Goal: Complete application form

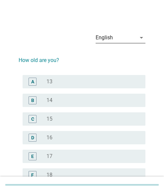
click at [134, 38] on div "English" at bounding box center [116, 37] width 41 height 11
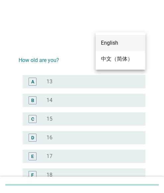
click at [116, 56] on div "中文（简体）" at bounding box center [120, 59] width 39 height 8
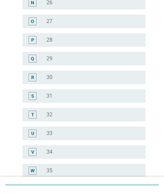
scroll to position [333, 0]
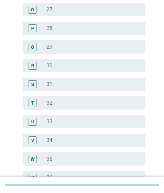
click at [53, 119] on div "radio_button_unchecked 33" at bounding box center [91, 121] width 89 height 7
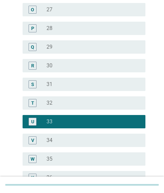
click at [58, 139] on div "radio_button_unchecked 34" at bounding box center [91, 140] width 89 height 7
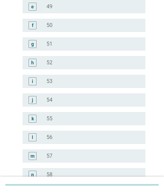
scroll to position [846, 0]
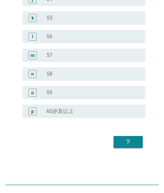
click at [125, 139] on div "下" at bounding box center [128, 142] width 19 height 8
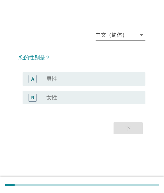
scroll to position [0, 0]
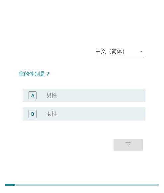
click at [89, 111] on div "radio_button_unchecked 女性" at bounding box center [91, 113] width 89 height 7
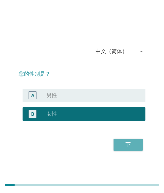
click at [121, 144] on div "下" at bounding box center [128, 144] width 19 height 8
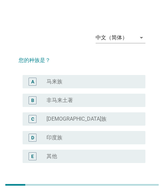
click at [65, 79] on div "radio_button_unchecked 马来族" at bounding box center [91, 81] width 89 height 7
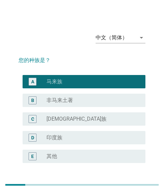
click at [77, 120] on div "radio_button_unchecked [DEMOGRAPHIC_DATA]族" at bounding box center [91, 118] width 89 height 7
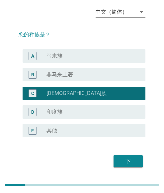
scroll to position [45, 0]
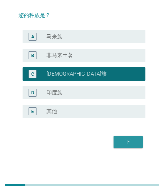
click at [127, 142] on div "下" at bounding box center [128, 142] width 19 height 8
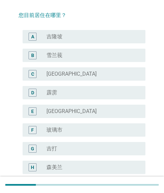
scroll to position [0, 0]
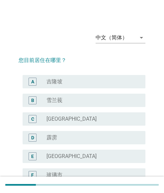
click at [128, 139] on div "radio_button_unchecked 霹雳" at bounding box center [91, 137] width 89 height 7
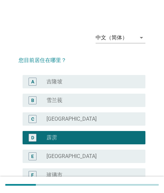
click at [65, 83] on div "radio_button_unchecked 吉隆坡" at bounding box center [91, 81] width 89 height 7
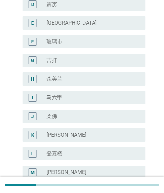
scroll to position [250, 0]
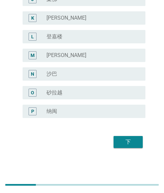
click at [124, 141] on div "下" at bounding box center [128, 142] width 19 height 8
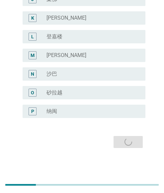
scroll to position [0, 0]
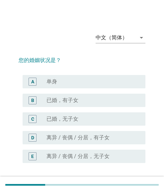
click at [128, 139] on div "radio_button_unchecked 离异 / 丧偶 / 分居，有子女" at bounding box center [91, 137] width 89 height 7
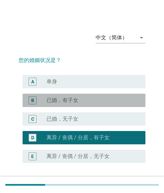
click at [75, 99] on label "已婚，有子女" at bounding box center [63, 100] width 32 height 7
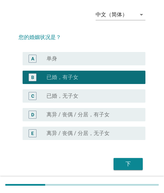
scroll to position [45, 0]
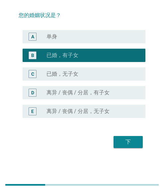
click at [127, 139] on div "下" at bounding box center [128, 142] width 19 height 8
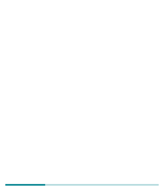
scroll to position [0, 0]
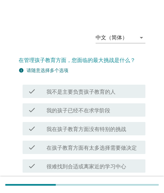
click at [128, 138] on div "check check_box_outline_blank 在孩子教育方面有太多选择需要做决定" at bounding box center [82, 147] width 127 height 19
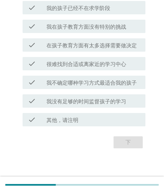
scroll to position [102, 0]
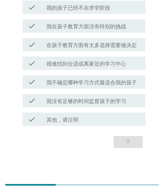
click at [90, 84] on label "我不确定哪种学习方式最适合我的孩子" at bounding box center [92, 82] width 91 height 7
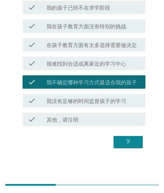
click at [99, 68] on div "check check_box_outline_blank 很难找到合适或离家近的学习中心" at bounding box center [84, 63] width 123 height 13
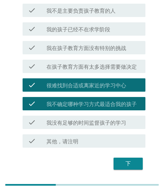
scroll to position [69, 0]
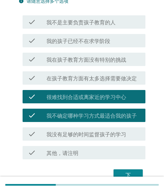
click at [93, 73] on div "check check_box_outline_blank 在孩子教育方面有太多选择需要做决定" at bounding box center [84, 77] width 123 height 13
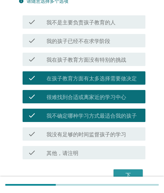
click at [118, 170] on button "下" at bounding box center [128, 175] width 29 height 12
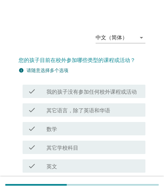
scroll to position [33, 0]
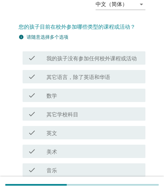
click at [130, 143] on div "check check_box_outline_blank 美术" at bounding box center [82, 151] width 127 height 19
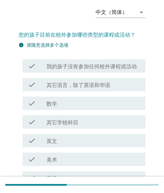
scroll to position [0, 0]
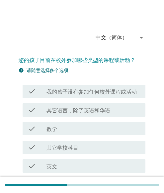
click at [80, 113] on label "其它语言，除了英语和华语" at bounding box center [79, 110] width 64 height 7
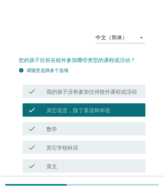
scroll to position [33, 0]
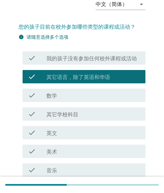
click at [64, 118] on div "check check_box_outline_blank 其它学校科目" at bounding box center [84, 113] width 123 height 13
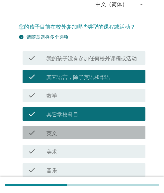
click at [70, 133] on div "check_box_outline_blank 英文" at bounding box center [94, 132] width 94 height 8
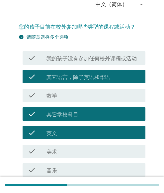
drag, startPoint x: 58, startPoint y: 114, endPoint x: 63, endPoint y: 89, distance: 25.1
click at [58, 114] on label "其它学校科目" at bounding box center [63, 114] width 32 height 7
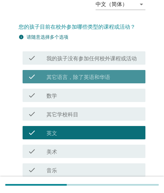
click at [66, 77] on label "其它语言，除了英语和华语" at bounding box center [79, 77] width 64 height 7
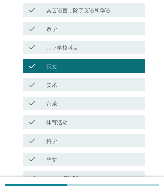
scroll to position [133, 0]
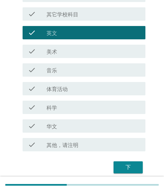
click at [61, 106] on div "check_box_outline_blank 科学" at bounding box center [94, 107] width 94 height 8
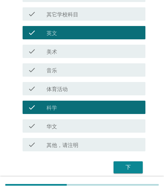
click at [59, 124] on div "check_box_outline_blank 华文" at bounding box center [94, 126] width 94 height 8
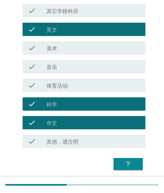
scroll to position [158, 0]
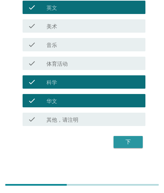
click at [129, 143] on div "下" at bounding box center [128, 142] width 19 height 8
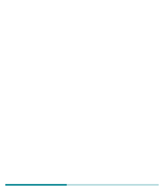
scroll to position [0, 0]
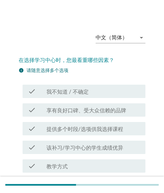
click at [131, 142] on div "check check_box_outline_blank 该补习/学习中心的学生成绩优异" at bounding box center [84, 146] width 123 height 13
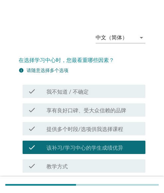
drag, startPoint x: 75, startPoint y: 147, endPoint x: 66, endPoint y: 145, distance: 9.5
click at [75, 147] on label "该补习/学习中心的学生成绩优异" at bounding box center [85, 147] width 77 height 7
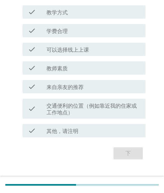
scroll to position [165, 0]
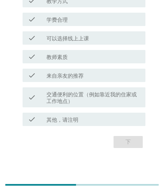
click at [68, 83] on div "check check_box_outline_blank 来自亲友的推荐" at bounding box center [82, 75] width 127 height 19
click at [66, 37] on label "可以选择线上上课" at bounding box center [68, 38] width 43 height 7
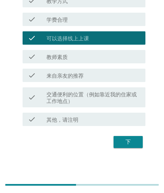
click at [69, 29] on div "check check_box 可以选择线上上课" at bounding box center [82, 38] width 127 height 19
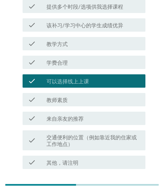
scroll to position [32, 0]
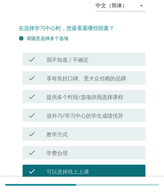
click at [49, 97] on label "提供多个时段/选项供我选择课程" at bounding box center [85, 97] width 77 height 7
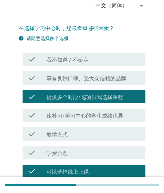
click at [58, 132] on label "教学方式" at bounding box center [57, 134] width 21 height 7
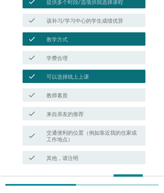
scroll to position [165, 0]
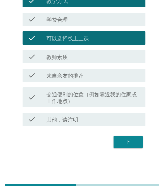
click at [130, 143] on div "下" at bounding box center [128, 142] width 19 height 8
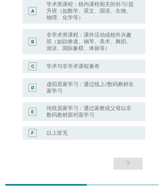
scroll to position [73, 0]
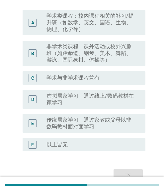
click at [71, 29] on label "学术类课程：校内课程相关的补习/提升班（如数学、英文、国语、生物、物理、化学等）" at bounding box center [91, 23] width 89 height 20
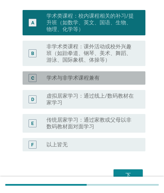
click at [73, 75] on label "学术与非学术课程兼有" at bounding box center [73, 78] width 53 height 7
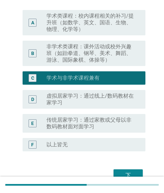
click at [85, 24] on label "学术类课程：校内课程相关的补习/提升班（如数学、英文、国语、生物、物理、化学等）" at bounding box center [91, 23] width 89 height 20
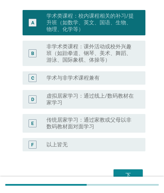
click at [68, 56] on label "非学术类课程：课外活动或校外兴趣班（如跆拳道、钢琴、美术、舞蹈、游泳、国际象棋、体操等）" at bounding box center [91, 53] width 89 height 20
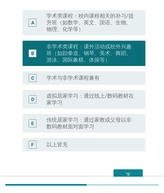
click at [65, 85] on div "C radio_button_unchecked 学术与非学术课程兼有" at bounding box center [82, 78] width 127 height 19
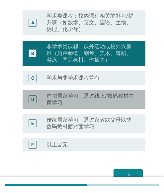
click at [68, 98] on label "虚拟居家学习：通过线上/数码教材在家学习" at bounding box center [91, 99] width 89 height 13
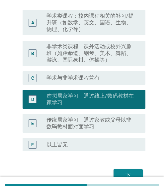
click at [71, 23] on label "学术类课程：校内课程相关的补习/提升班（如数学、英文、国语、生物、物理、化学等）" at bounding box center [91, 23] width 89 height 20
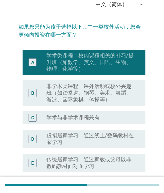
scroll to position [106, 0]
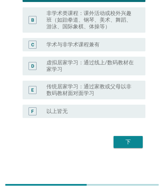
click at [123, 140] on div "下" at bounding box center [128, 142] width 19 height 8
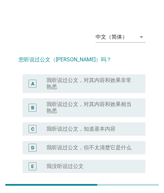
scroll to position [0, 0]
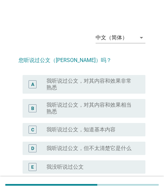
click at [82, 86] on label "我听说过公文，对其内容和效果非常熟悉" at bounding box center [91, 84] width 89 height 13
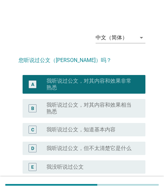
click at [67, 106] on label "我听说过公文，对其内容和效果相当熟悉" at bounding box center [91, 107] width 89 height 13
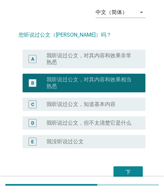
scroll to position [56, 0]
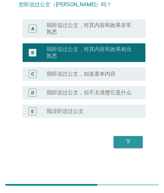
click at [133, 142] on div "下" at bounding box center [128, 142] width 19 height 8
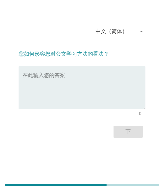
scroll to position [0, 0]
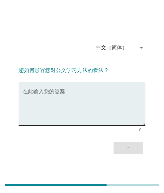
click at [80, 101] on textarea "在此输入您的答案" at bounding box center [84, 107] width 123 height 35
click at [81, 94] on textarea "在此输入您的答案" at bounding box center [84, 107] width 123 height 35
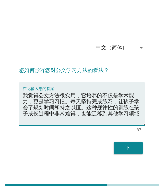
type textarea "我觉得公文方法很实用，它培养的不仅是学术能力，更是学习习惯。每天坚持完成练习，让孩子学会了规划时间和持之以恒。这种规律性的训练在孩子成长过程中非常难得，也能迁…"
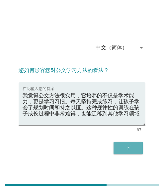
click at [129, 151] on div "下" at bounding box center [128, 148] width 19 height 8
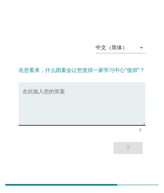
click at [53, 115] on textarea "在此输入您的答案" at bounding box center [84, 107] width 123 height 35
click at [57, 98] on textarea "在此输入您的答案" at bounding box center [84, 107] width 123 height 35
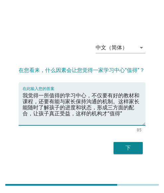
type textarea "我觉得一所值得的学习中心，不仅要有好的教材和课程，还要有能与家长保持沟通的机制。这样家长能随时了解孩子的进度和状态，形成三方面的配合，让孩子真正受益，这样的机…"
click at [124, 149] on div "下" at bounding box center [128, 148] width 19 height 8
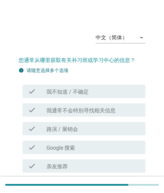
click at [132, 143] on div "check_box_outline_blank Google 搜索" at bounding box center [94, 147] width 94 height 8
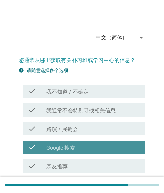
click at [84, 150] on div "check_box_outline_blank Google 搜索" at bounding box center [94, 147] width 94 height 8
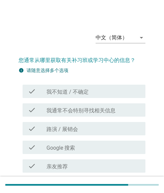
click at [77, 127] on label "路演 / 展销会" at bounding box center [63, 129] width 32 height 7
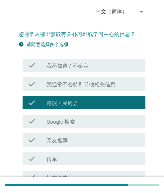
scroll to position [67, 0]
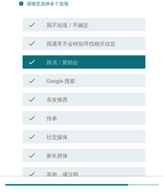
click at [68, 125] on div "check check_box_outline_blank 传单" at bounding box center [82, 117] width 127 height 19
click at [73, 117] on div "check_box_outline_blank 传单" at bounding box center [94, 118] width 94 height 8
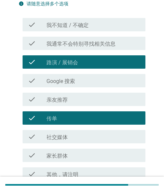
click at [71, 153] on div "check_box_outline_blank 家长群体" at bounding box center [94, 155] width 94 height 8
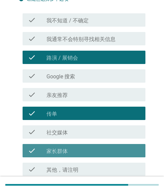
scroll to position [121, 0]
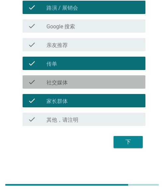
click at [68, 83] on label "社交媒体" at bounding box center [57, 82] width 21 height 7
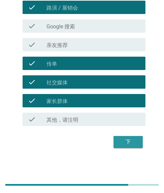
click at [128, 139] on div "下" at bounding box center [128, 142] width 19 height 8
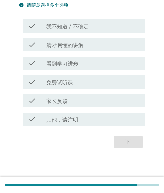
scroll to position [0, 0]
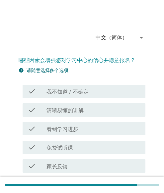
click at [102, 110] on div "check_box_outline_blank 清晰易懂的讲解" at bounding box center [94, 110] width 94 height 8
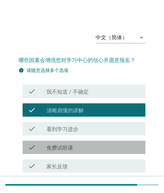
click at [79, 143] on div "check_box_outline_blank 免费试听课" at bounding box center [94, 147] width 94 height 8
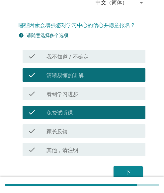
scroll to position [65, 0]
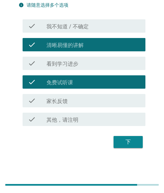
click at [67, 102] on label "家长反馈" at bounding box center [57, 101] width 21 height 7
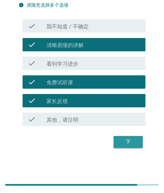
click at [125, 136] on button "下" at bounding box center [128, 142] width 29 height 12
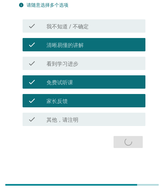
scroll to position [0, 0]
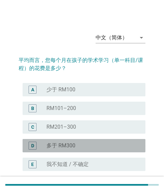
click at [81, 143] on div "radio_button_unchecked 多于 RM300" at bounding box center [91, 145] width 89 height 7
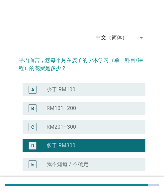
drag, startPoint x: 55, startPoint y: 123, endPoint x: 47, endPoint y: 123, distance: 7.3
click at [55, 123] on div "radio_button_unchecked RM201–300" at bounding box center [94, 127] width 94 height 8
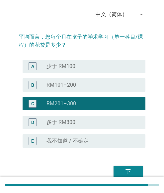
scroll to position [53, 0]
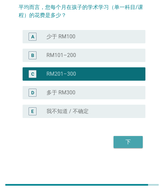
click at [125, 137] on button "下" at bounding box center [128, 142] width 29 height 12
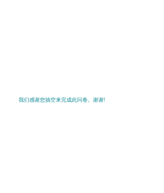
scroll to position [0, 0]
